Goal: Use online tool/utility: Utilize a website feature to perform a specific function

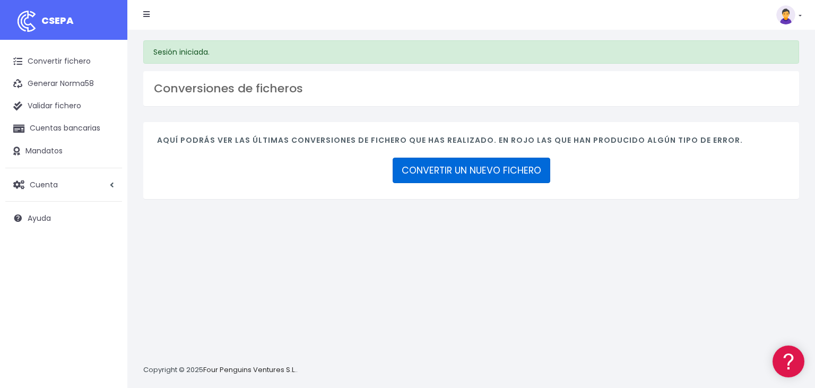
click at [491, 169] on link "CONVERTIR UN NUEVO FICHERO" at bounding box center [471, 170] width 158 height 25
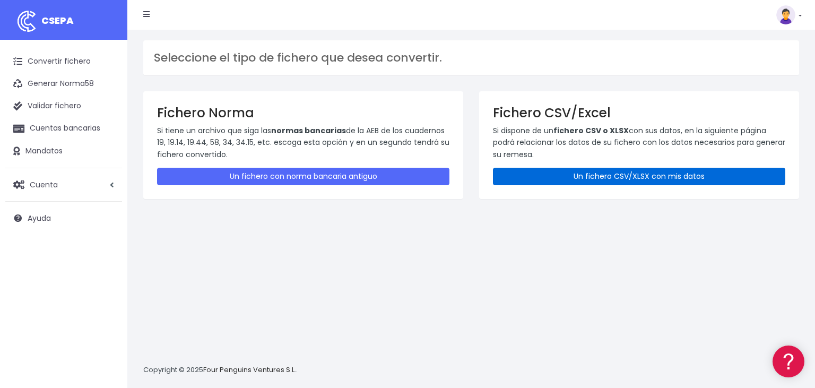
click at [624, 171] on link "Un fichero CSV/XLSX con mis datos" at bounding box center [639, 177] width 292 height 18
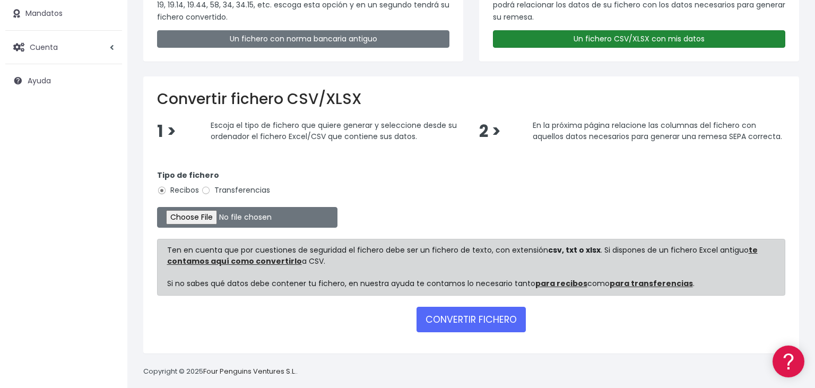
scroll to position [145, 0]
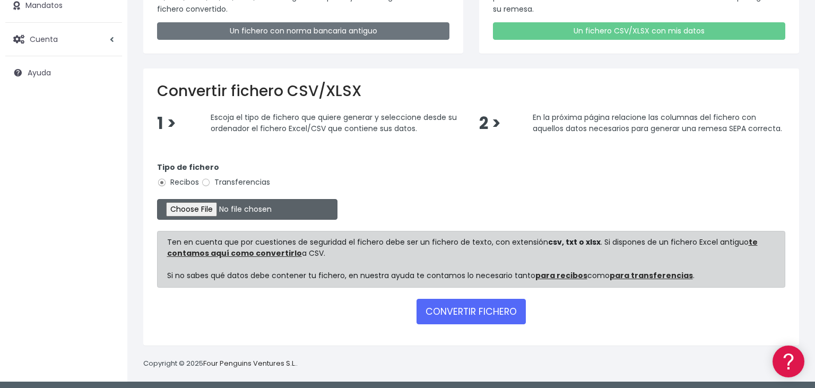
click at [176, 206] on input "file" at bounding box center [247, 209] width 180 height 21
type input "C:\fakepath\03102025-3.xlsx"
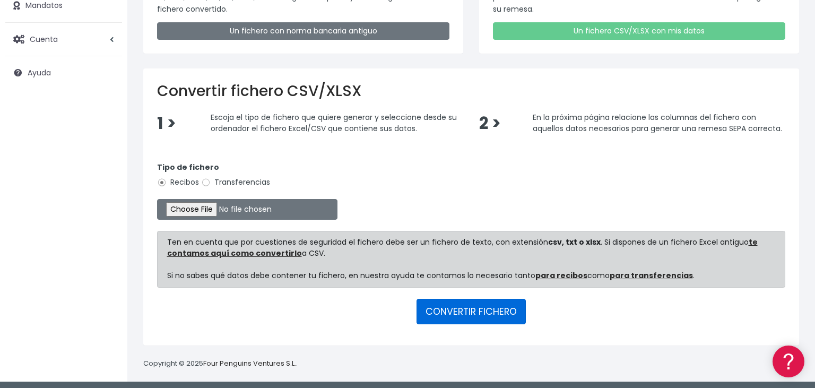
click at [459, 303] on button "CONVERTIR FICHERO" at bounding box center [470, 311] width 109 height 25
click at [207, 182] on input "Transferencias" at bounding box center [206, 183] width 10 height 10
radio input "true"
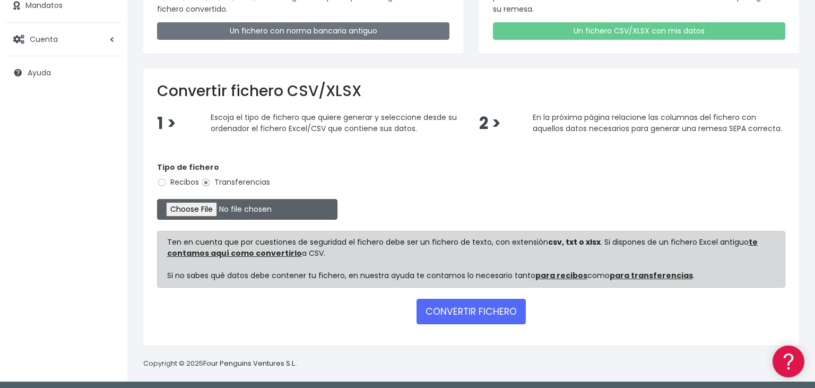
click at [187, 206] on input "file" at bounding box center [247, 209] width 180 height 21
type input "C:\fakepath\03102025-3.xlsx"
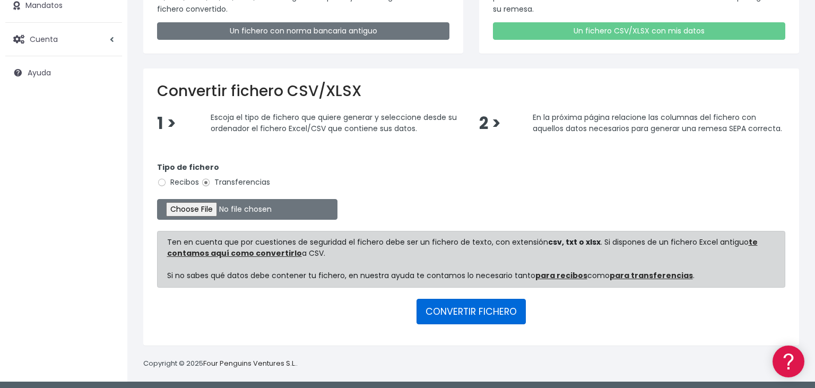
click at [472, 310] on button "CONVERTIR FICHERO" at bounding box center [470, 311] width 109 height 25
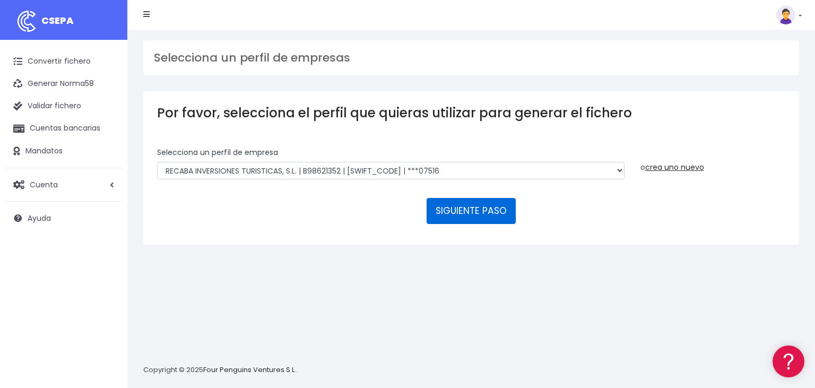
click at [478, 198] on button "SIGUIENTE PASO" at bounding box center [470, 210] width 89 height 25
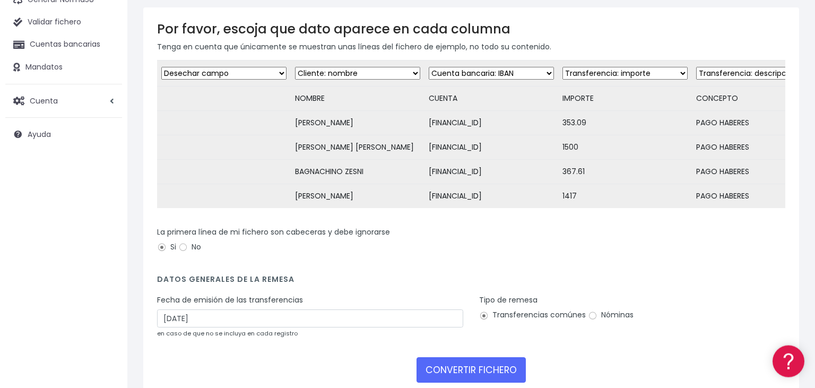
scroll to position [112, 0]
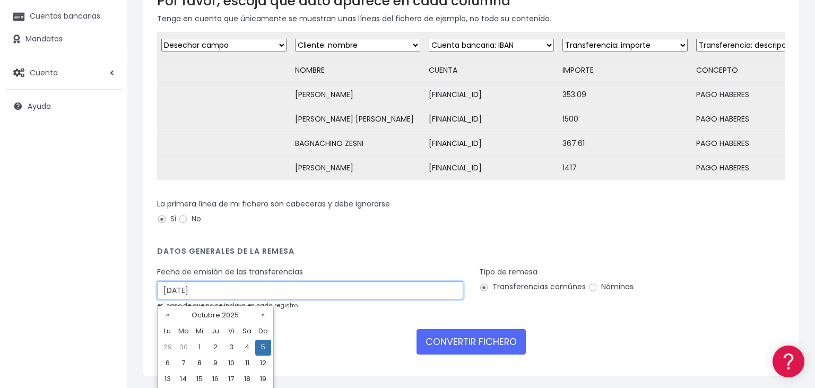
click at [222, 293] on input "05/10/2025" at bounding box center [310, 290] width 306 height 18
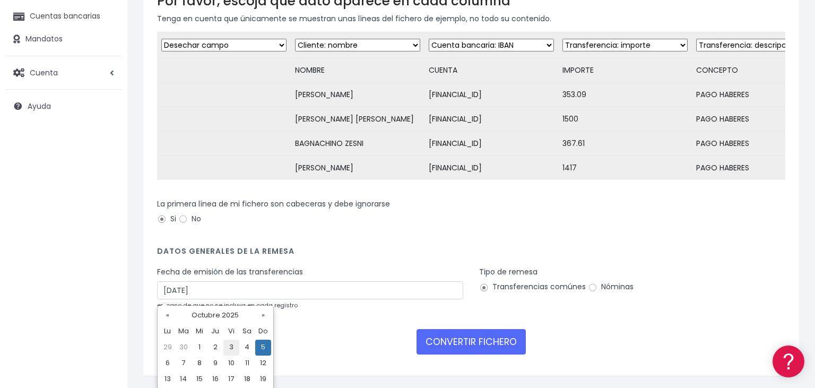
click at [230, 347] on td "3" at bounding box center [231, 347] width 16 height 16
type input "03/10/2025"
click at [592, 290] on input "Nóminas" at bounding box center [593, 288] width 10 height 10
radio input "true"
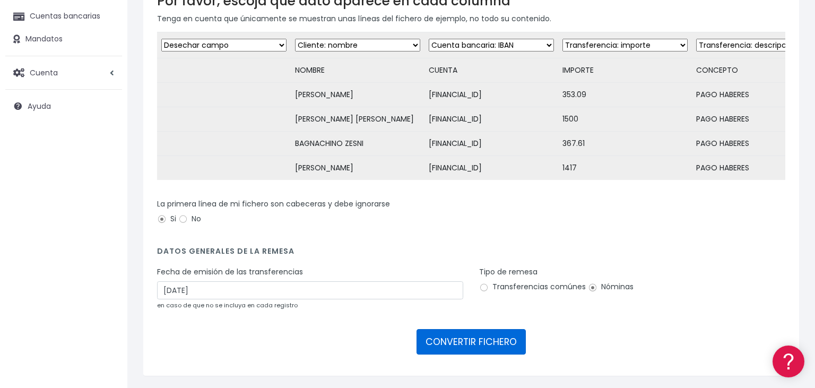
click at [457, 339] on button "CONVERTIR FICHERO" at bounding box center [470, 341] width 109 height 25
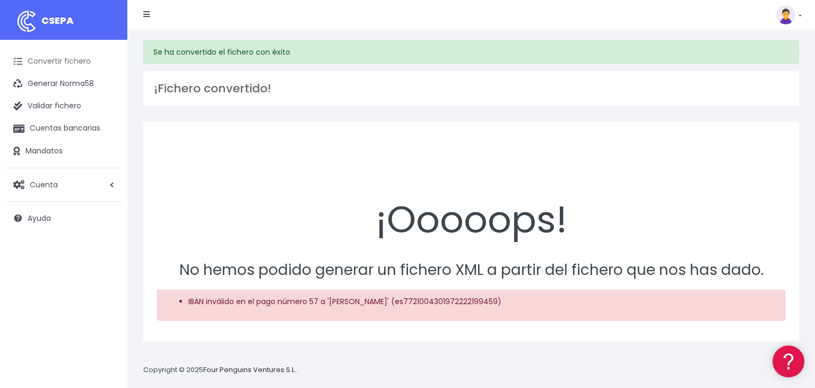
click at [65, 66] on link "Convertir fichero" at bounding box center [63, 61] width 117 height 22
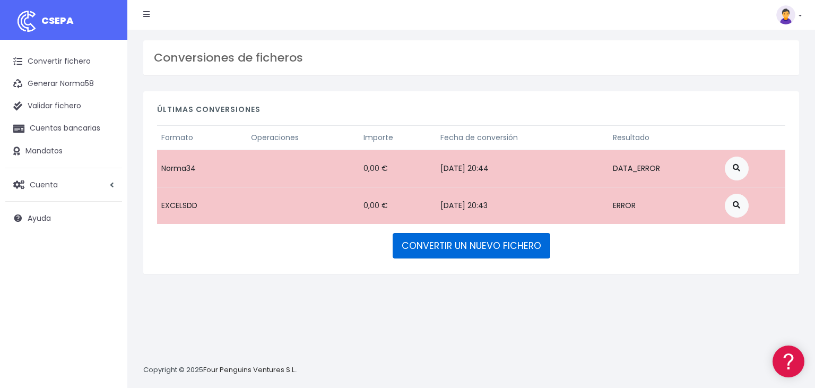
click at [438, 245] on link "CONVERTIR UN NUEVO FICHERO" at bounding box center [471, 245] width 158 height 25
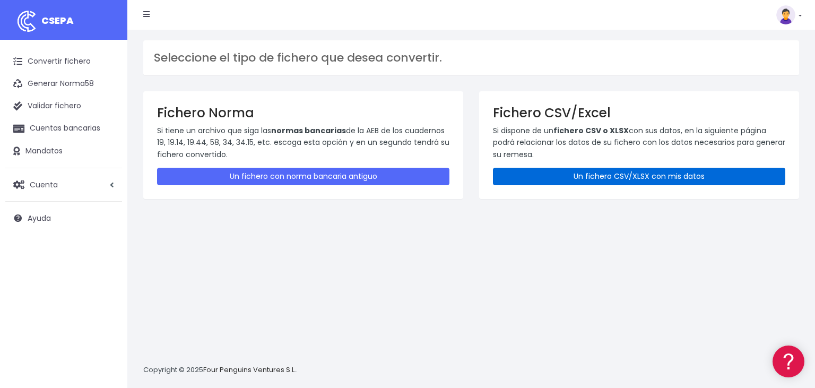
click at [581, 182] on link "Un fichero CSV/XLSX con mis datos" at bounding box center [639, 177] width 292 height 18
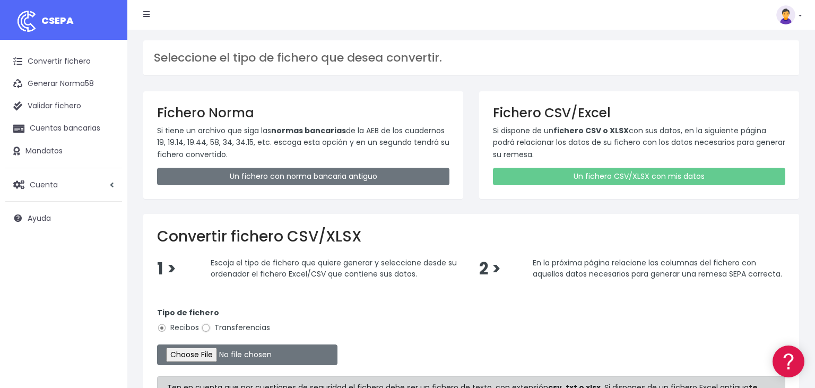
click at [206, 330] on input "Transferencias" at bounding box center [206, 328] width 10 height 10
radio input "true"
click at [188, 352] on input "file" at bounding box center [247, 354] width 180 height 21
type input "C:\fakepath\03102025-3.xlsx"
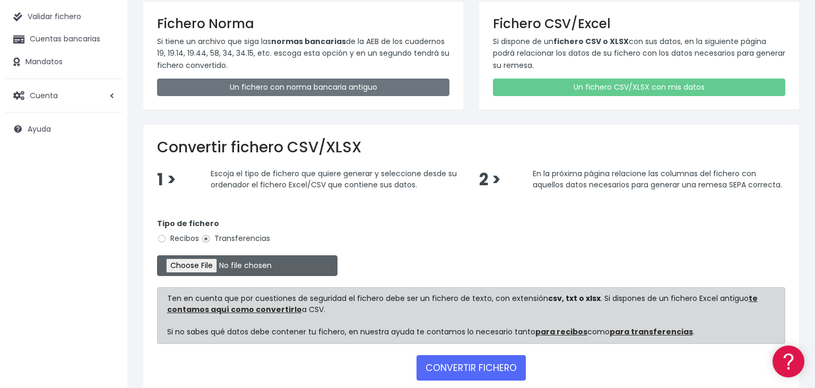
scroll to position [112, 0]
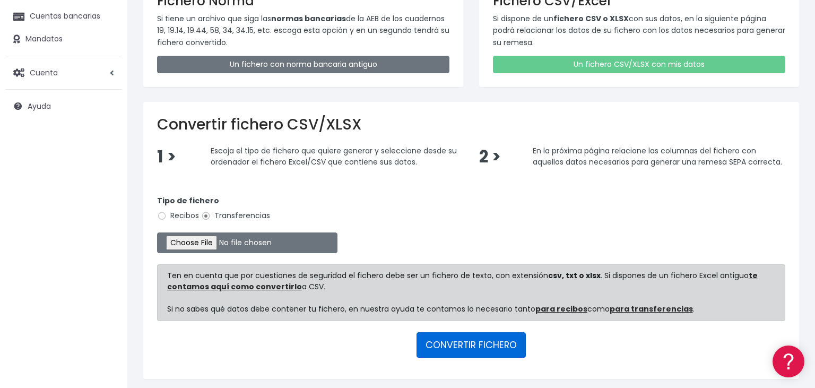
click at [462, 342] on button "CONVERTIR FICHERO" at bounding box center [470, 344] width 109 height 25
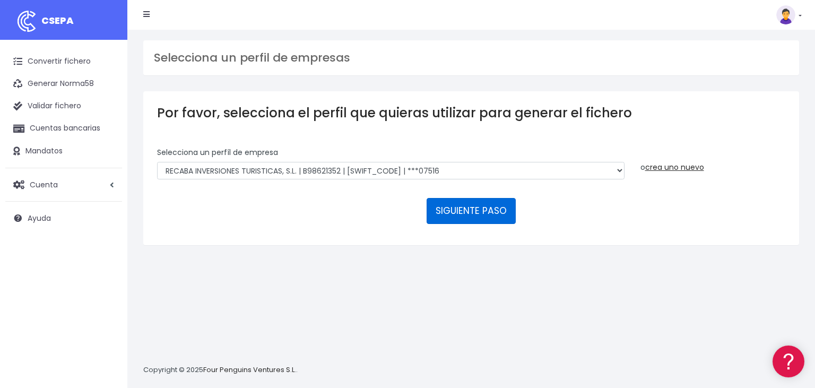
click at [482, 198] on button "SIGUIENTE PASO" at bounding box center [470, 210] width 89 height 25
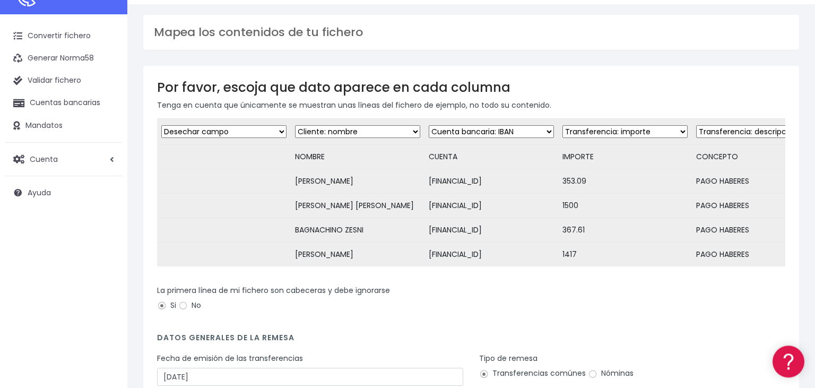
scroll to position [56, 0]
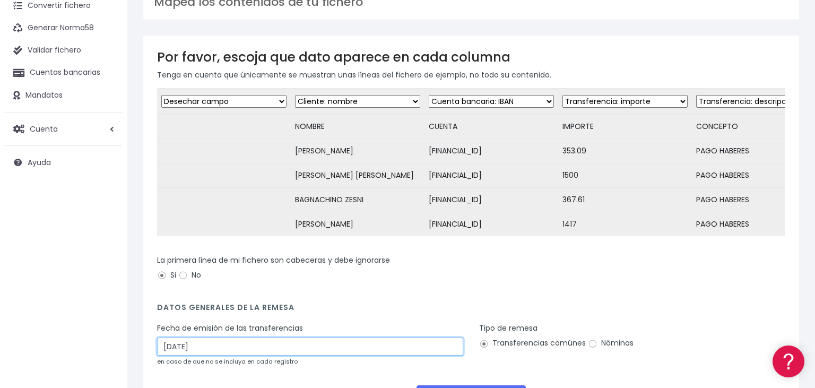
click at [200, 344] on input "05/10/2025" at bounding box center [310, 346] width 306 height 18
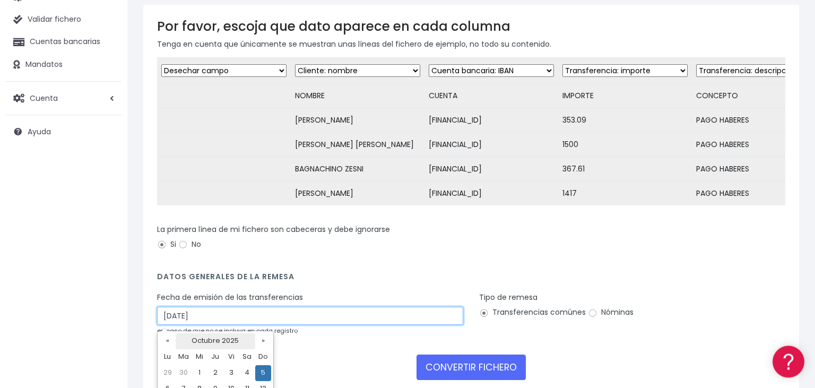
scroll to position [112, 0]
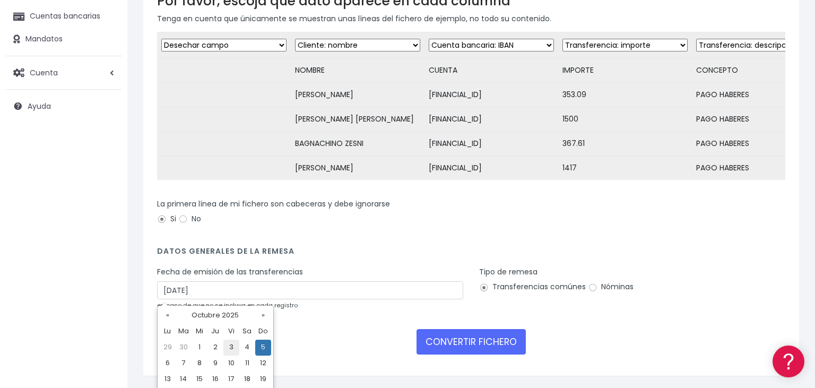
click at [231, 348] on td "3" at bounding box center [231, 347] width 16 height 16
type input "03/10/2025"
click at [591, 285] on input "Nóminas" at bounding box center [593, 288] width 10 height 10
radio input "true"
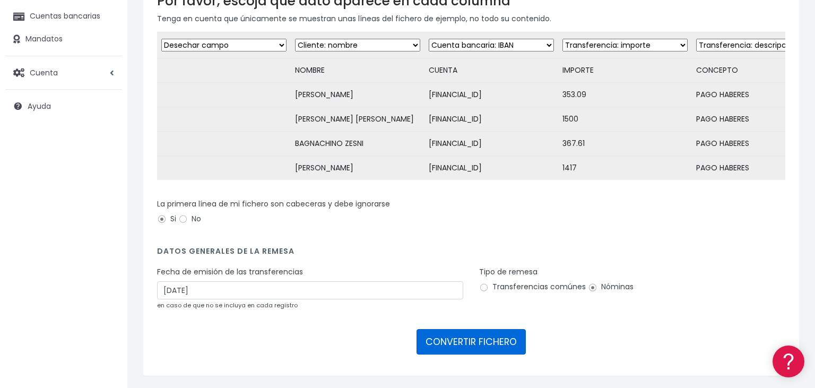
click at [474, 342] on button "CONVERTIR FICHERO" at bounding box center [470, 341] width 109 height 25
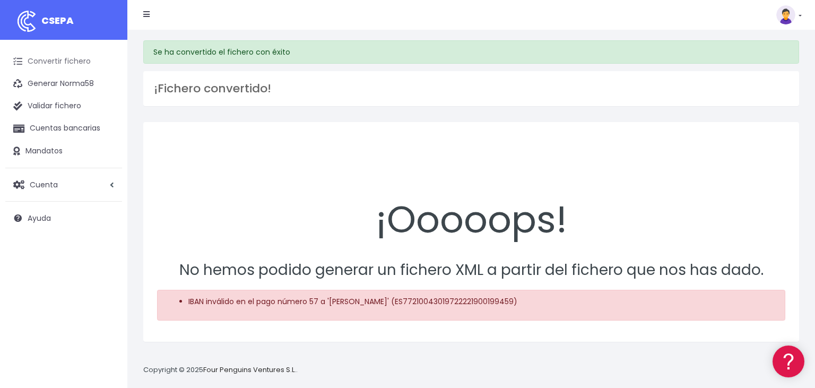
click at [66, 65] on link "Convertir fichero" at bounding box center [63, 61] width 117 height 22
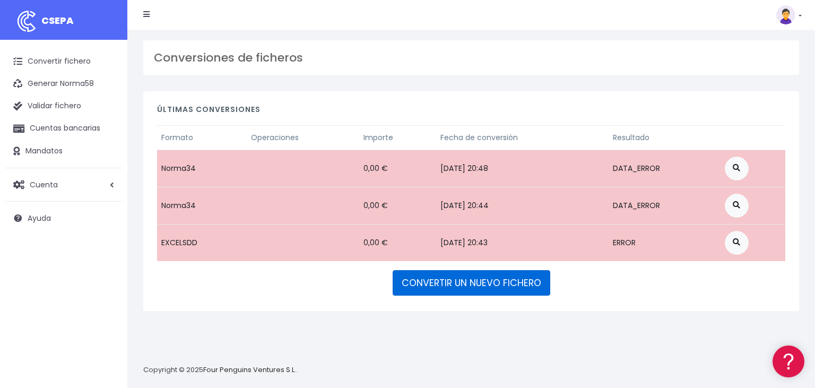
click at [437, 283] on link "CONVERTIR UN NUEVO FICHERO" at bounding box center [471, 282] width 158 height 25
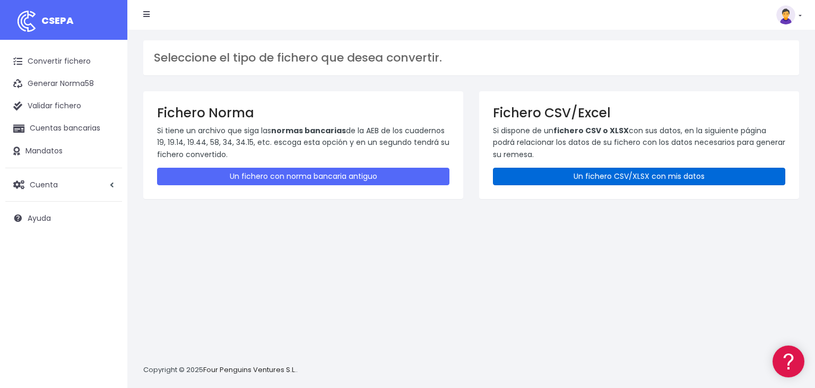
click at [572, 176] on link "Un fichero CSV/XLSX con mis datos" at bounding box center [639, 177] width 292 height 18
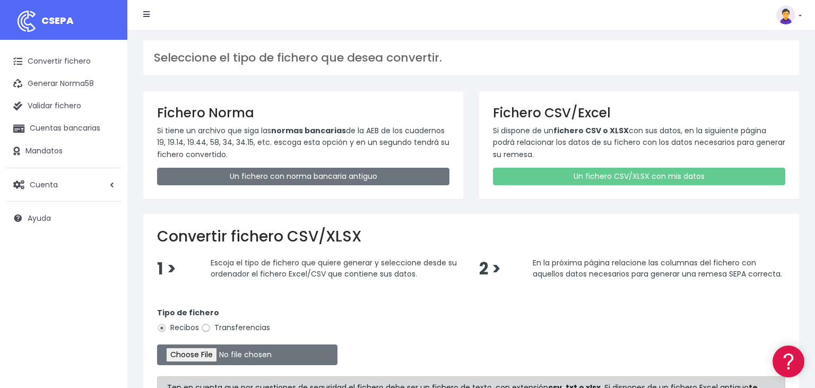
click at [204, 329] on input "Transferencias" at bounding box center [206, 328] width 10 height 10
radio input "true"
click at [188, 352] on input "file" at bounding box center [247, 354] width 180 height 21
type input "C:\fakepath\03102025-3.xlsx"
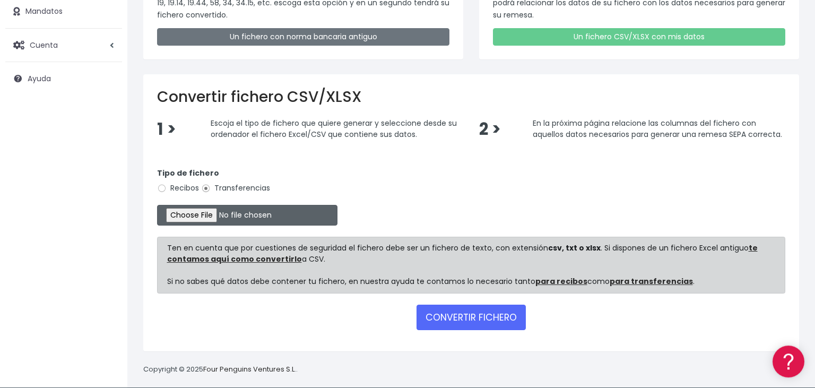
scroll to position [145, 0]
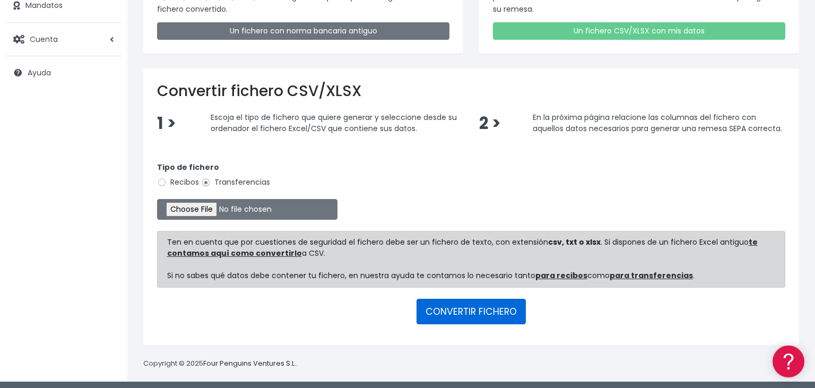
click at [475, 308] on button "CONVERTIR FICHERO" at bounding box center [470, 311] width 109 height 25
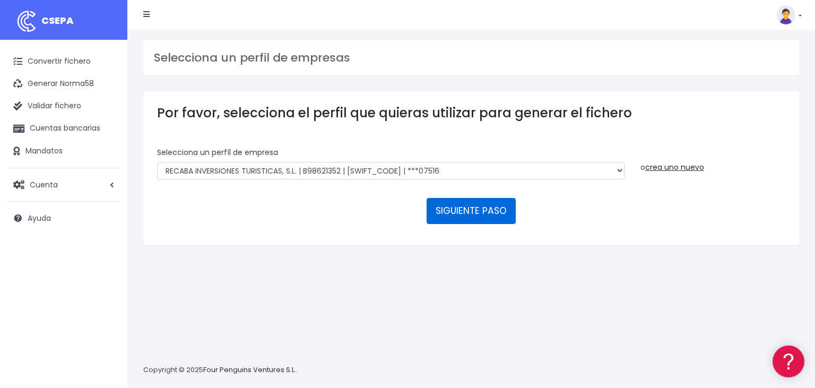
click at [497, 198] on button "SIGUIENTE PASO" at bounding box center [470, 210] width 89 height 25
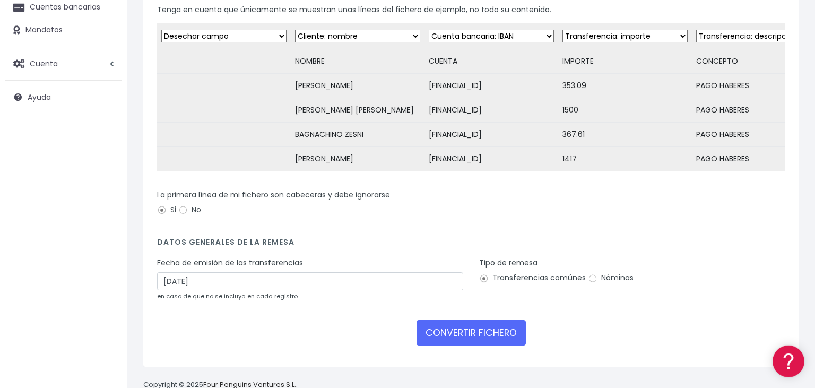
scroll to position [146, 0]
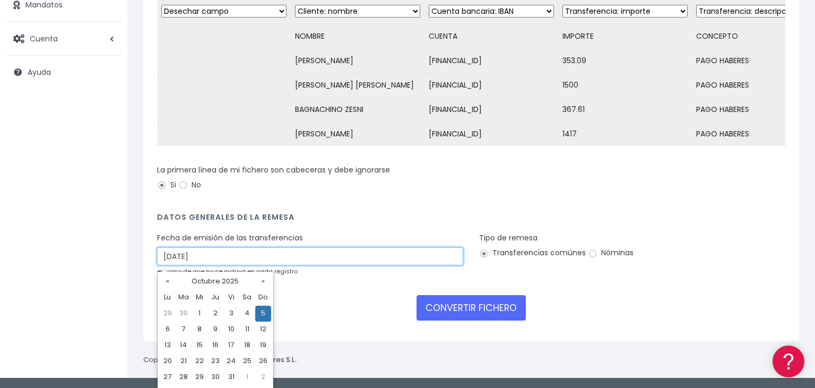
click at [228, 252] on input "05/10/2025" at bounding box center [310, 256] width 306 height 18
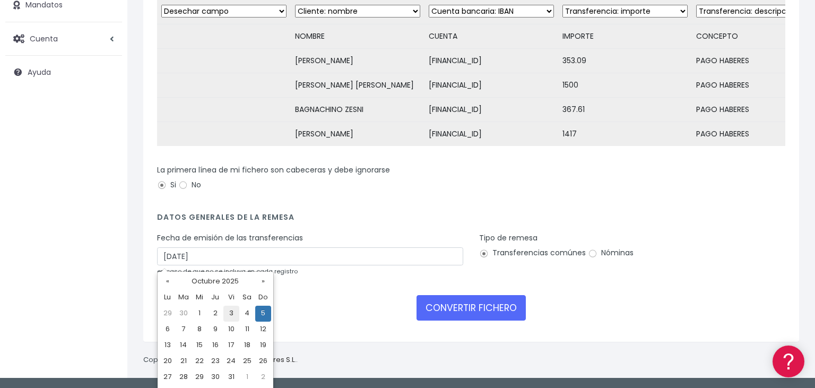
click at [230, 314] on td "3" at bounding box center [231, 313] width 16 height 16
type input "03/10/2025"
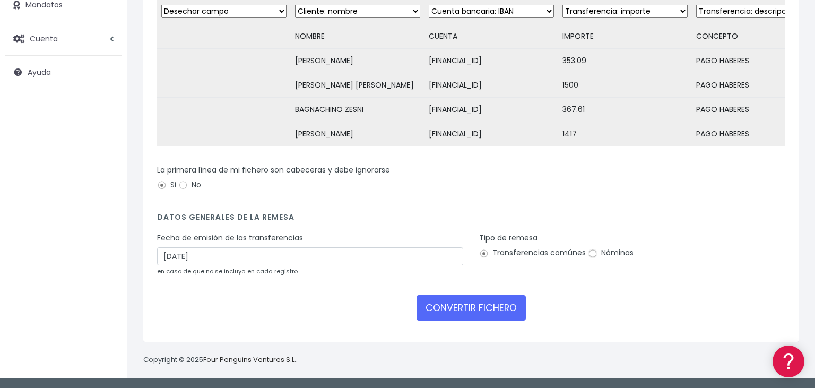
click at [593, 253] on input "Nóminas" at bounding box center [593, 254] width 10 height 10
radio input "true"
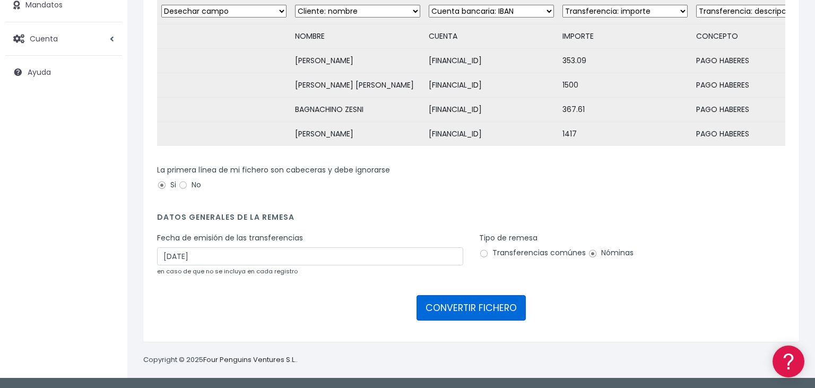
click at [484, 304] on button "CONVERTIR FICHERO" at bounding box center [470, 307] width 109 height 25
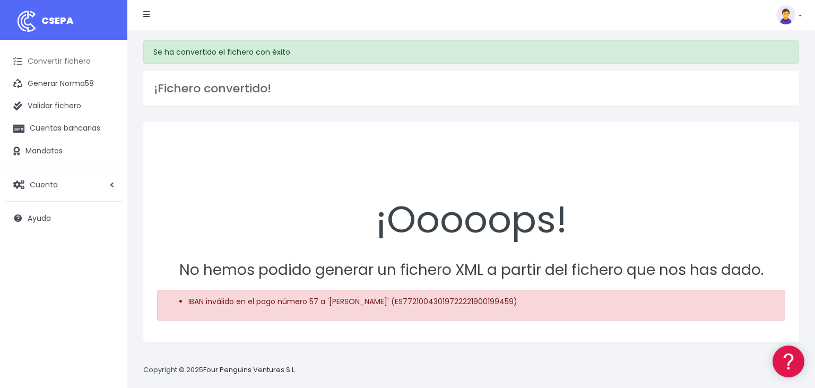
click at [46, 59] on link "Convertir fichero" at bounding box center [63, 61] width 117 height 22
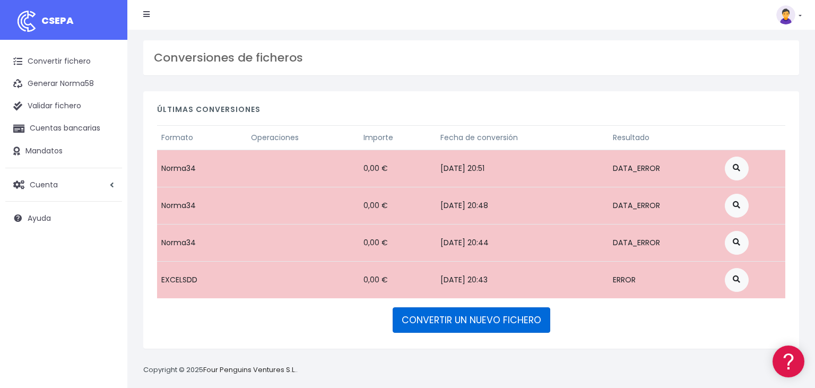
click at [428, 319] on link "CONVERTIR UN NUEVO FICHERO" at bounding box center [471, 319] width 158 height 25
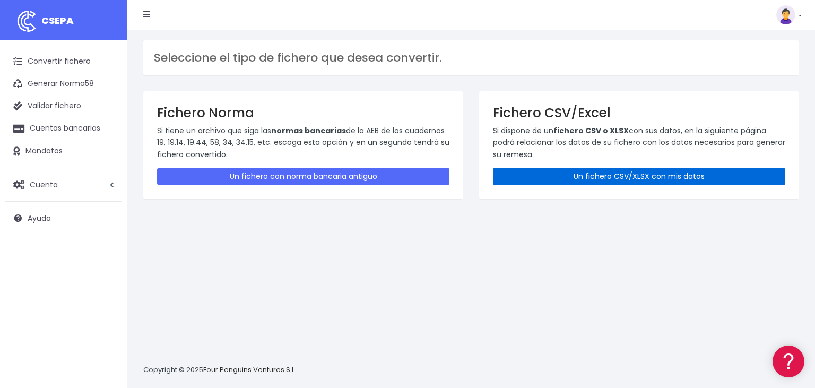
click at [603, 173] on link "Un fichero CSV/XLSX con mis datos" at bounding box center [639, 177] width 292 height 18
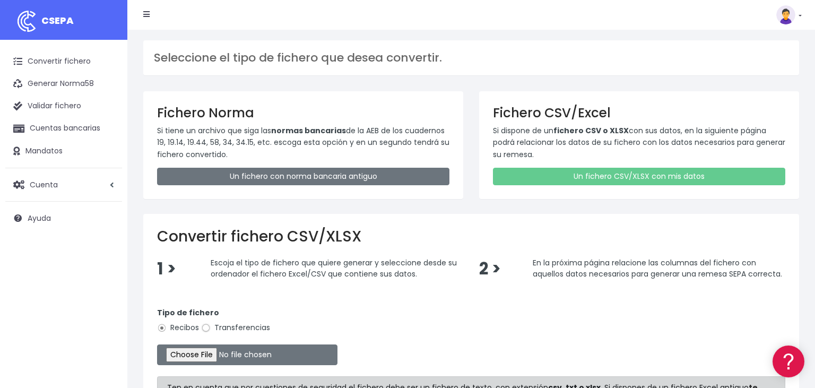
click at [205, 327] on input "Transferencias" at bounding box center [206, 328] width 10 height 10
radio input "true"
click at [181, 353] on input "file" at bounding box center [247, 354] width 180 height 21
type input "C:\fakepath\03102025-3.xlsx"
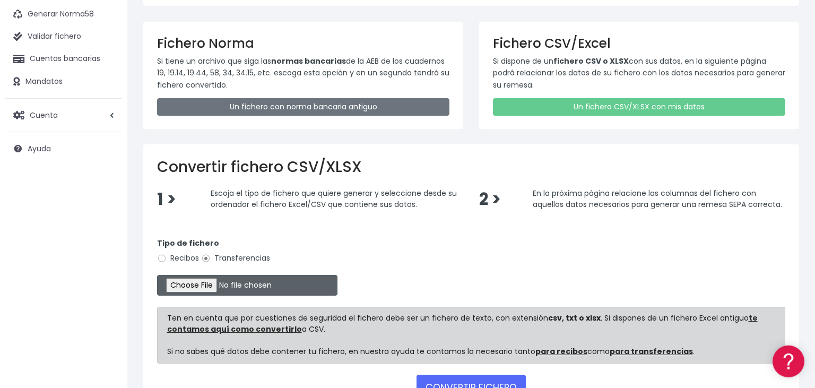
scroll to position [145, 0]
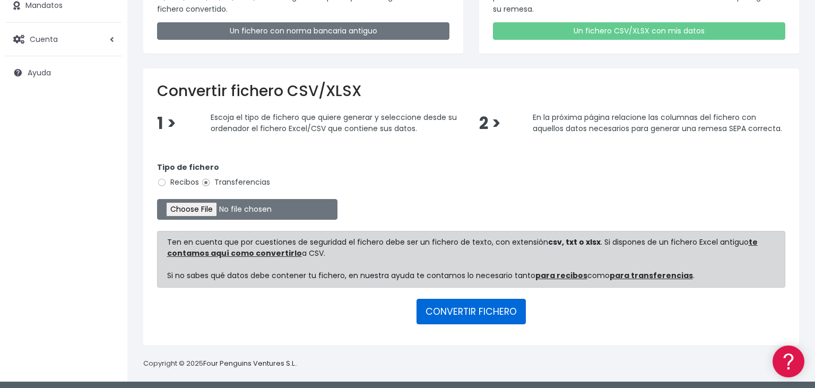
click at [464, 304] on button "CONVERTIR FICHERO" at bounding box center [470, 311] width 109 height 25
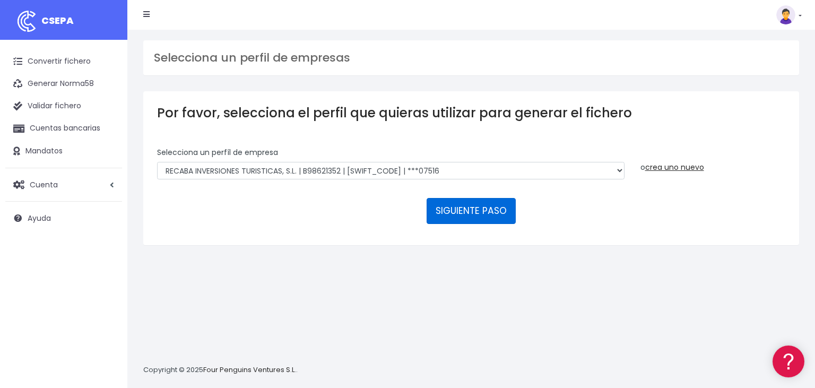
click at [456, 198] on button "SIGUIENTE PASO" at bounding box center [470, 210] width 89 height 25
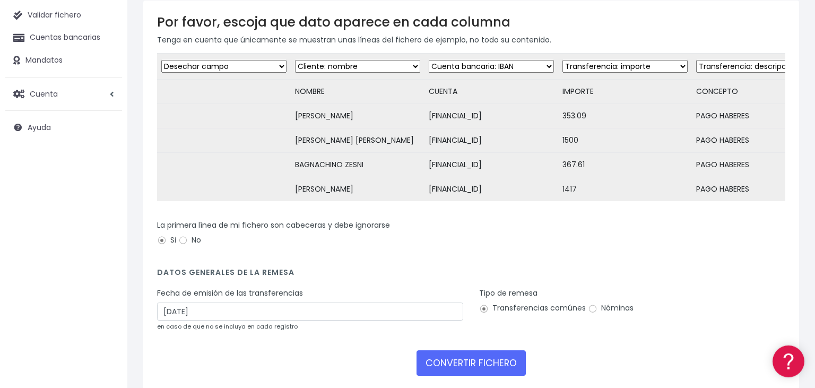
scroll to position [112, 0]
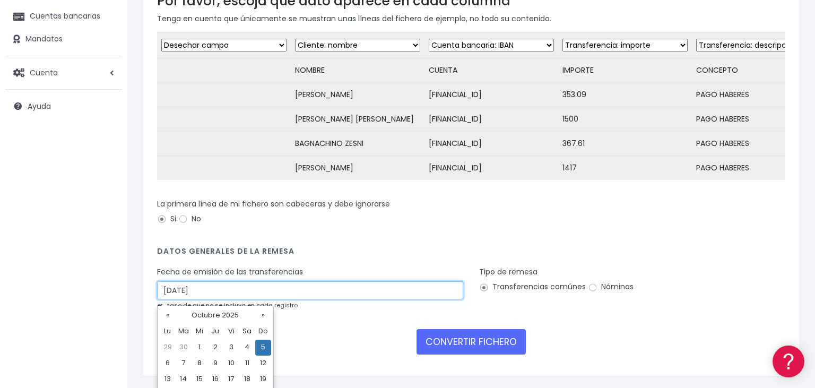
click at [216, 290] on input "[DATE]" at bounding box center [310, 290] width 306 height 18
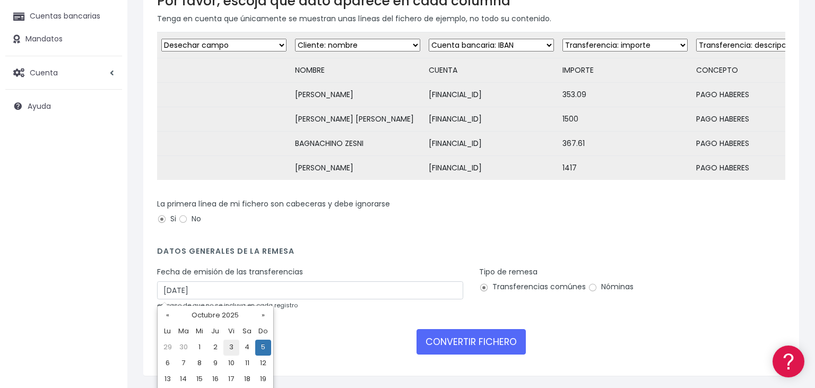
click at [230, 346] on td "3" at bounding box center [231, 347] width 16 height 16
type input "[DATE]"
click at [589, 287] on input "Nóminas" at bounding box center [593, 288] width 10 height 10
radio input "true"
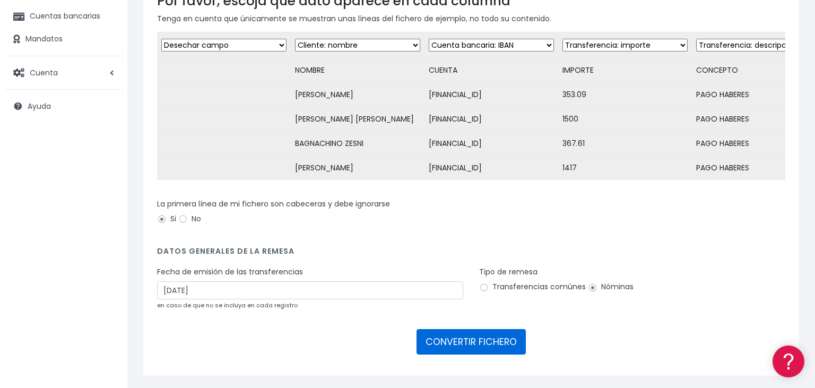
click at [433, 340] on button "CONVERTIR FICHERO" at bounding box center [470, 341] width 109 height 25
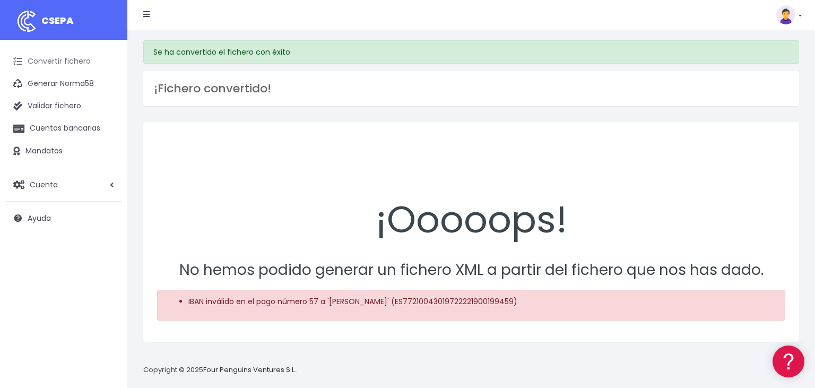
click at [50, 60] on link "Convertir fichero" at bounding box center [63, 61] width 117 height 22
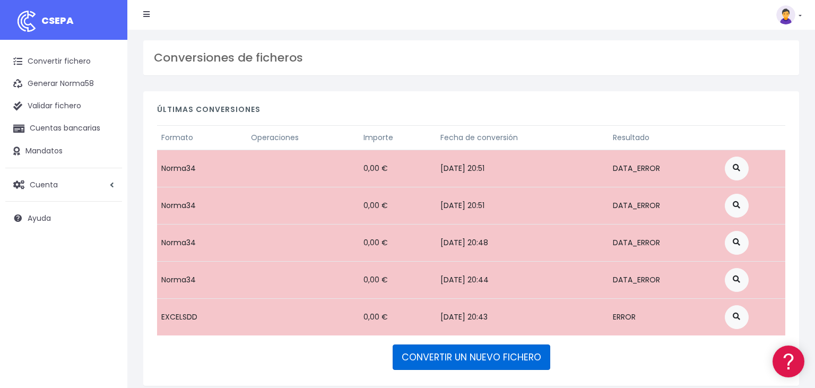
click at [474, 355] on link "CONVERTIR UN NUEVO FICHERO" at bounding box center [471, 356] width 158 height 25
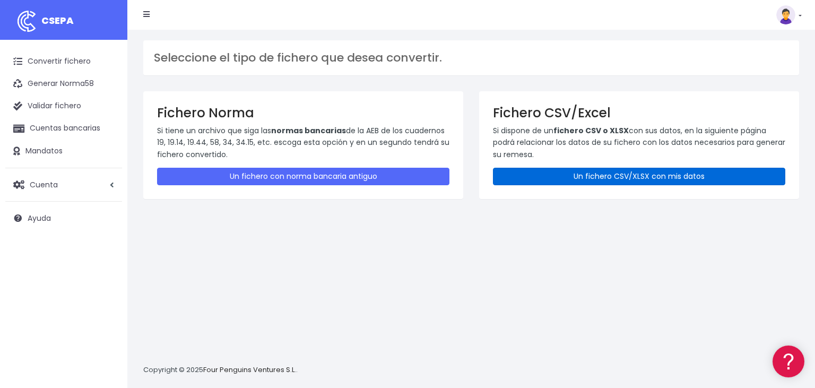
click at [563, 176] on link "Un fichero CSV/XLSX con mis datos" at bounding box center [639, 177] width 292 height 18
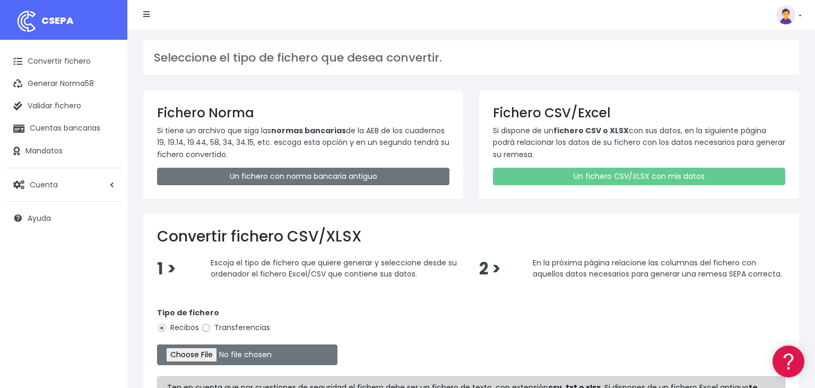
click at [204, 326] on input "Transferencias" at bounding box center [206, 328] width 10 height 10
radio input "true"
click at [191, 355] on input "file" at bounding box center [247, 354] width 180 height 21
type input "C:\fakepath\03102025-3.xlsx"
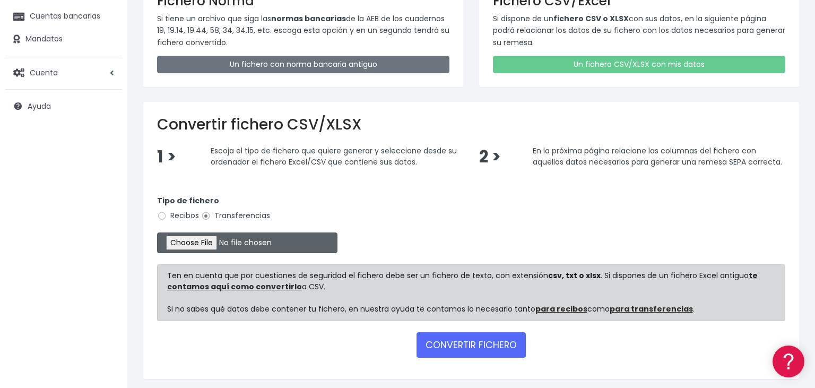
scroll to position [145, 0]
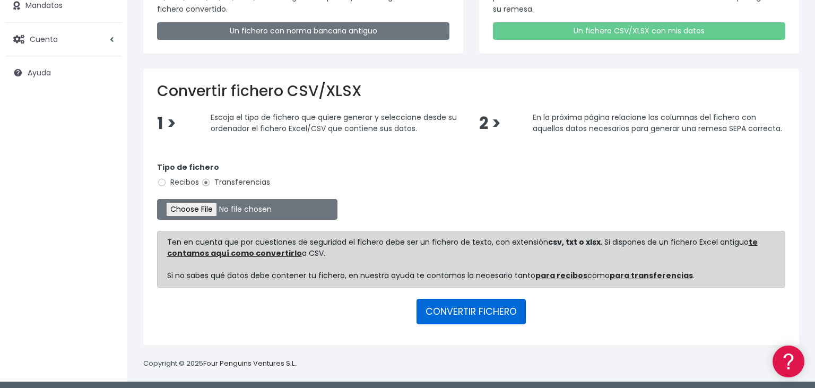
click at [469, 306] on button "CONVERTIR FICHERO" at bounding box center [470, 311] width 109 height 25
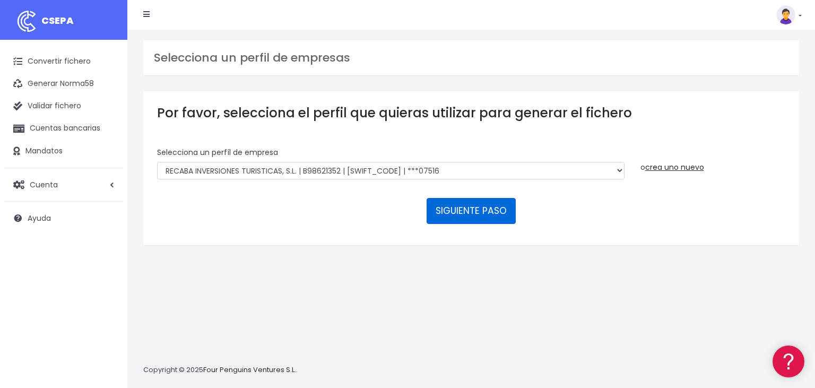
click at [499, 198] on button "SIGUIENTE PASO" at bounding box center [470, 210] width 89 height 25
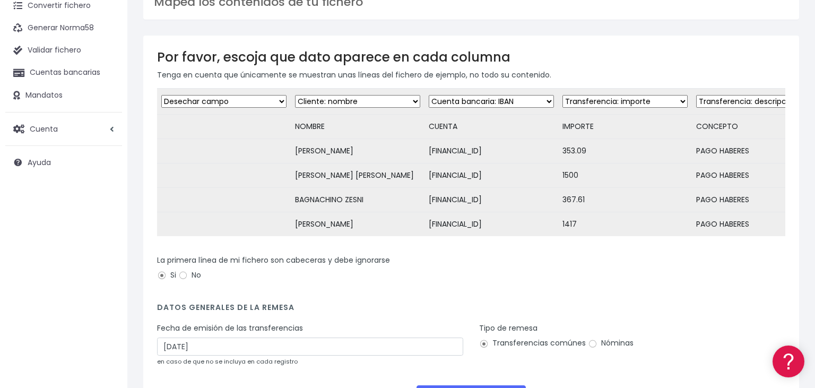
scroll to position [112, 0]
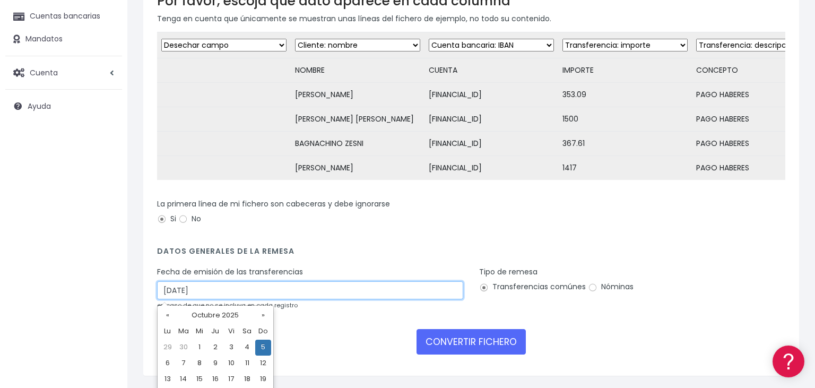
click at [203, 287] on input "[DATE]" at bounding box center [310, 290] width 306 height 18
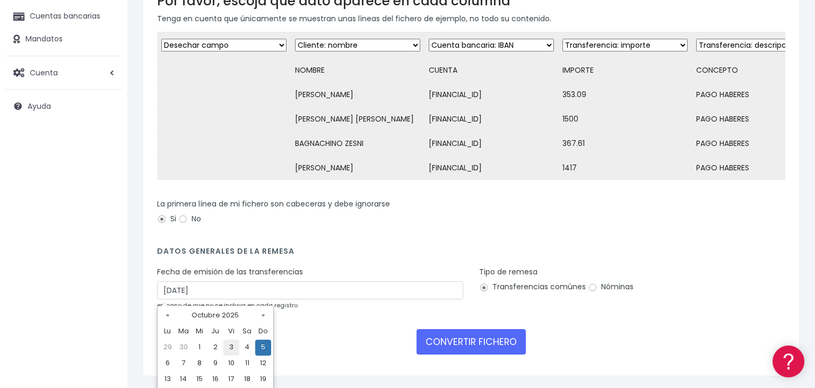
click at [230, 346] on td "3" at bounding box center [231, 347] width 16 height 16
type input "[DATE]"
click at [593, 287] on input "Nóminas" at bounding box center [593, 288] width 10 height 10
radio input "true"
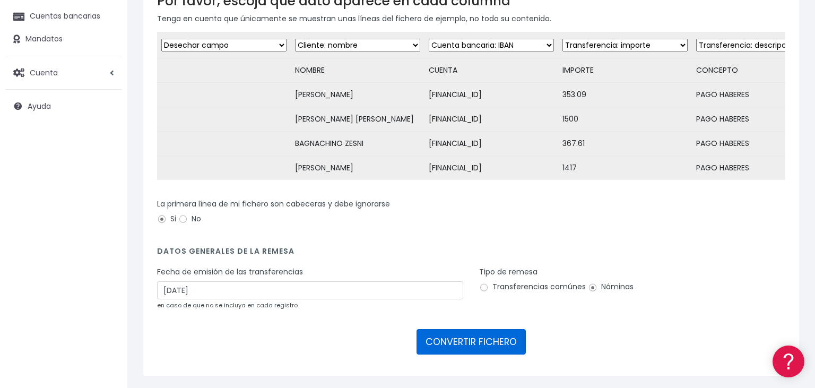
click at [470, 343] on button "CONVERTIR FICHERO" at bounding box center [470, 341] width 109 height 25
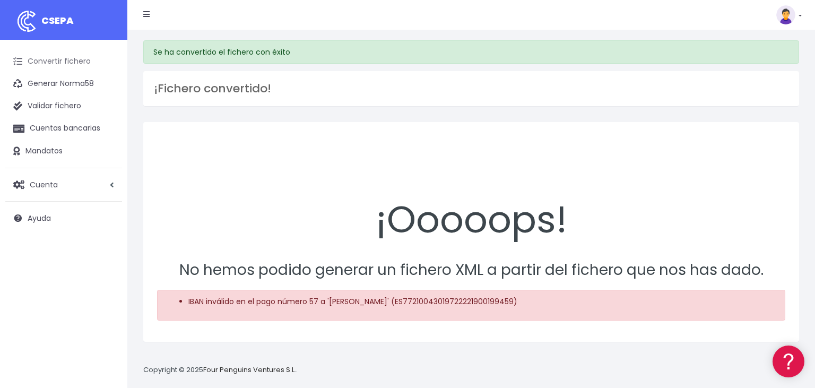
click at [58, 56] on link "Convertir fichero" at bounding box center [63, 61] width 117 height 22
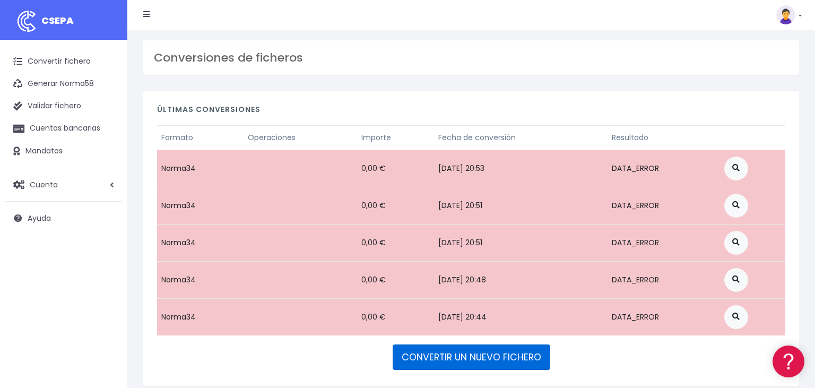
click at [486, 352] on link "CONVERTIR UN NUEVO FICHERO" at bounding box center [471, 356] width 158 height 25
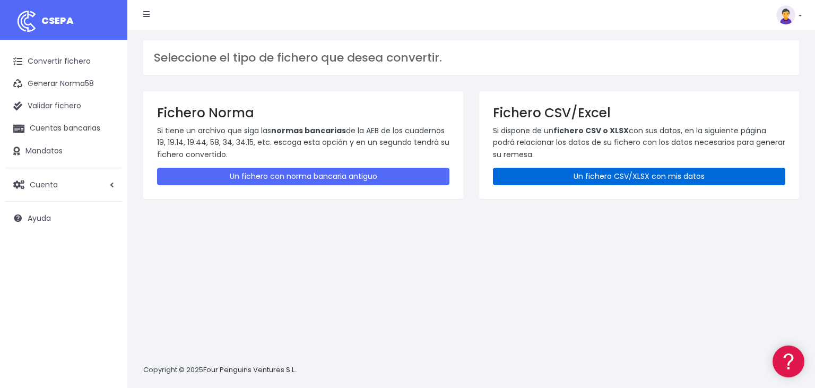
click at [650, 173] on link "Un fichero CSV/XLSX con mis datos" at bounding box center [639, 177] width 292 height 18
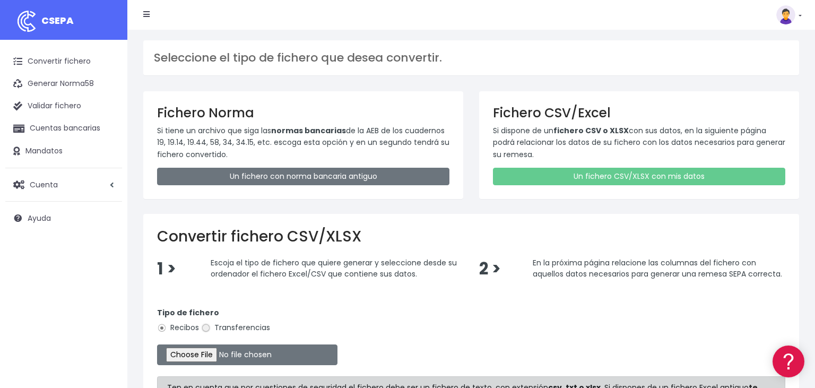
click at [206, 327] on input "Transferencias" at bounding box center [206, 328] width 10 height 10
radio input "true"
click at [186, 353] on input "file" at bounding box center [247, 354] width 180 height 21
type input "C:\fakepath\03102025-2.csv"
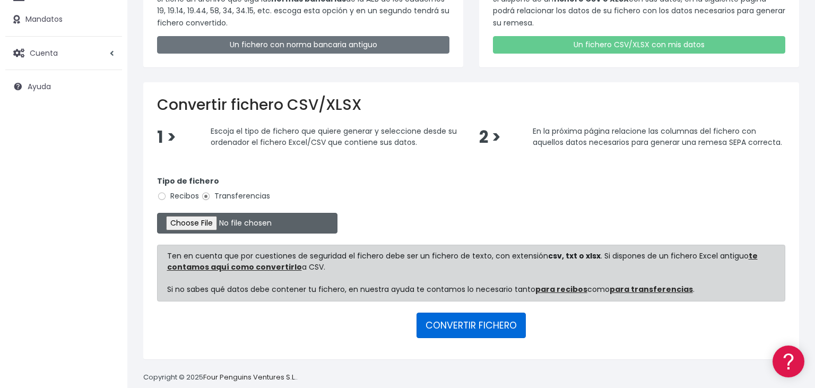
scroll to position [145, 0]
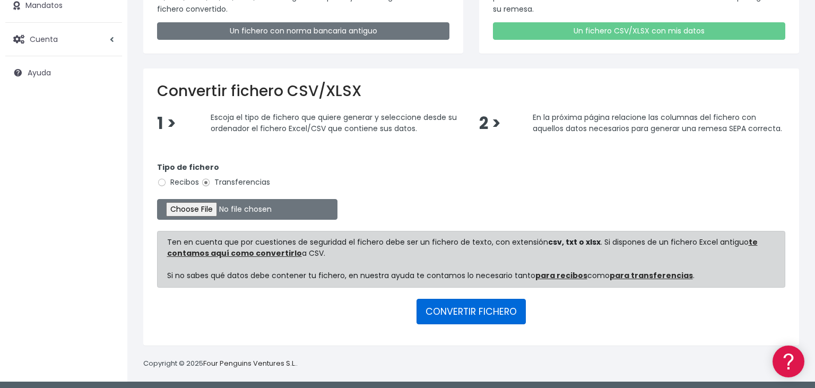
click at [479, 307] on button "CONVERTIR FICHERO" at bounding box center [470, 311] width 109 height 25
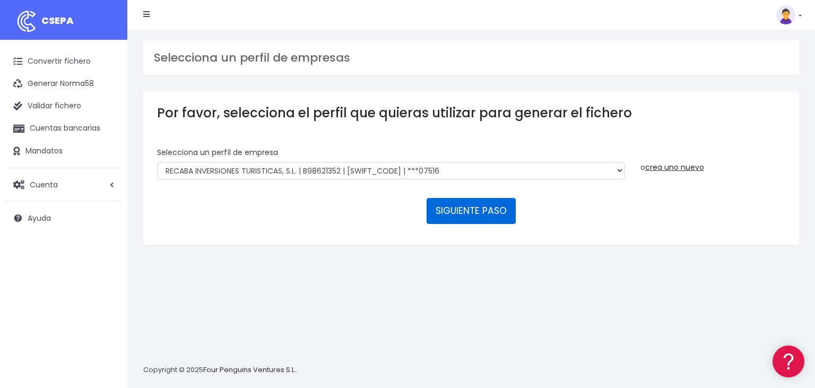
click at [483, 198] on button "SIGUIENTE PASO" at bounding box center [470, 210] width 89 height 25
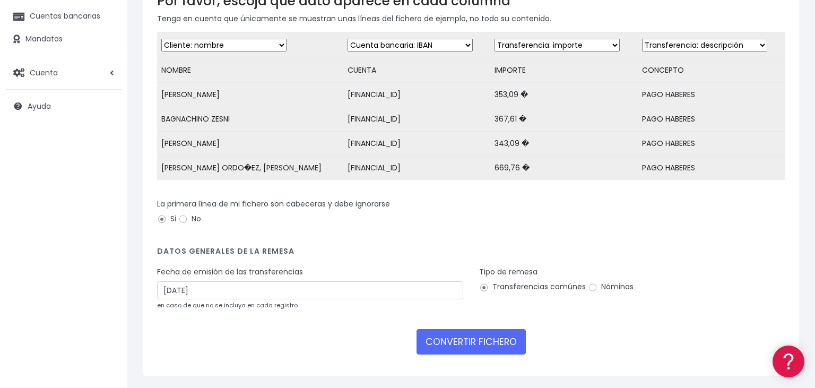
scroll to position [146, 0]
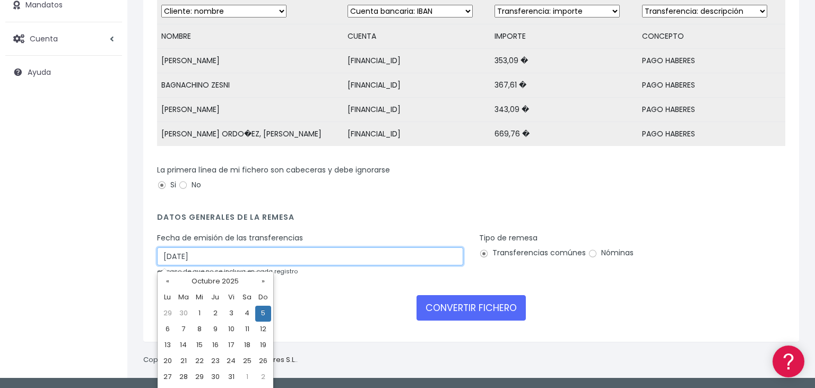
click at [232, 251] on input "[DATE]" at bounding box center [310, 256] width 306 height 18
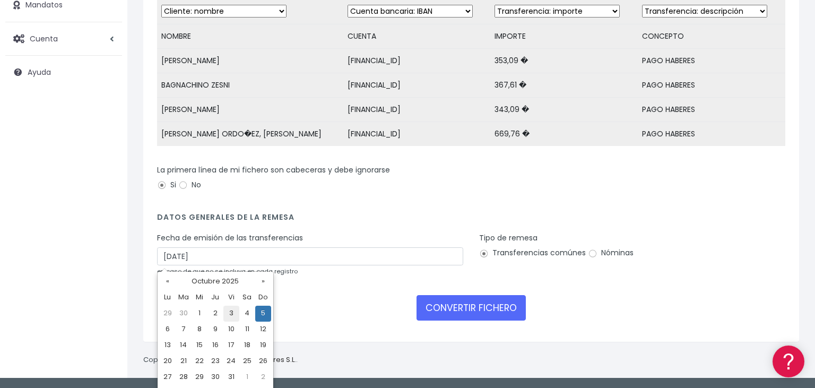
click at [231, 313] on td "3" at bounding box center [231, 313] width 16 height 16
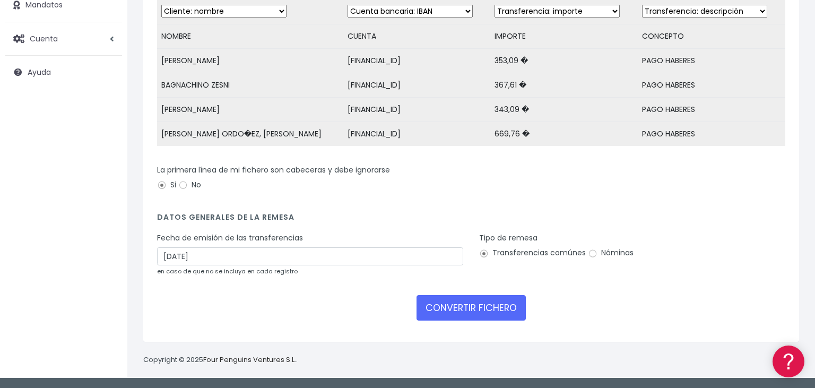
type input "03/10/2025"
click at [590, 255] on input "Nóminas" at bounding box center [593, 254] width 10 height 10
radio input "true"
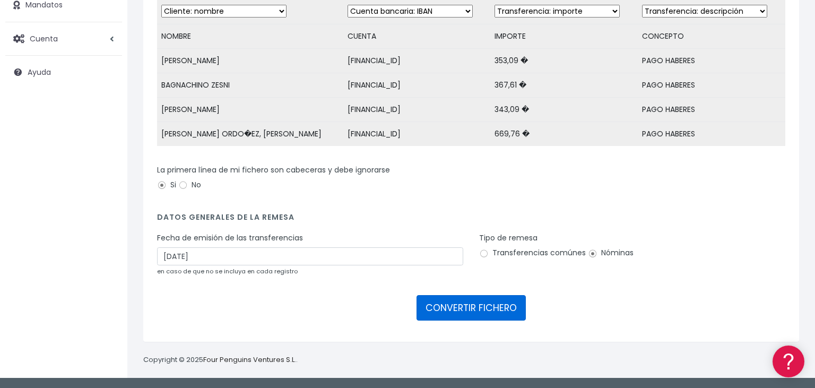
click at [468, 308] on button "CONVERTIR FICHERO" at bounding box center [470, 307] width 109 height 25
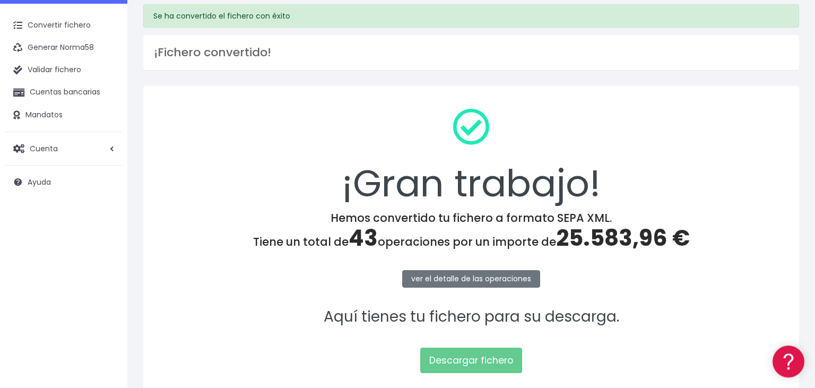
scroll to position [56, 0]
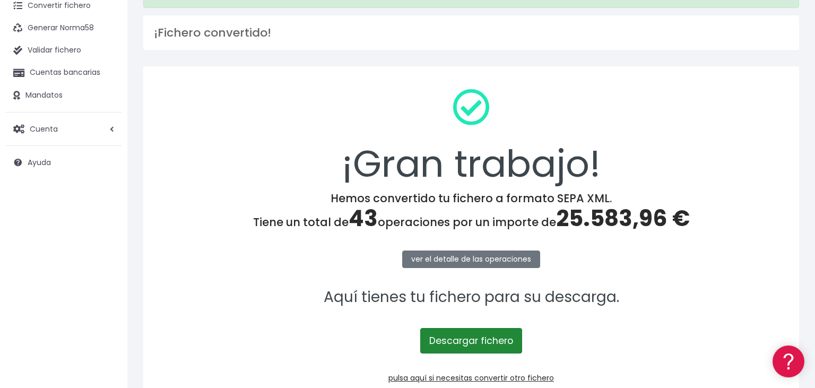
click at [467, 334] on link "Descargar fichero" at bounding box center [471, 340] width 102 height 25
